Goal: Check status: Check status

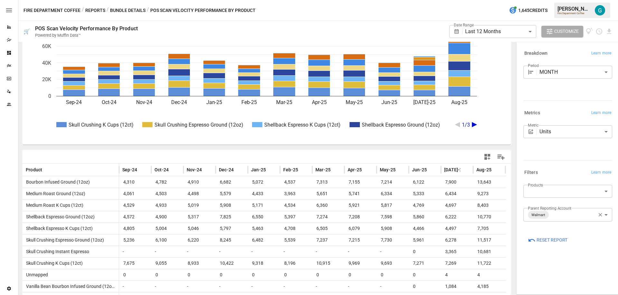
scroll to position [57, 0]
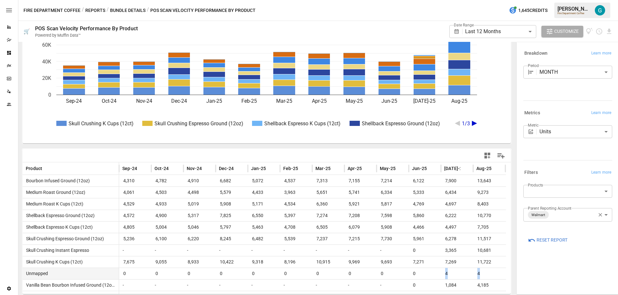
drag, startPoint x: 443, startPoint y: 273, endPoint x: 487, endPoint y: 273, distance: 43.8
click at [487, 273] on div "Unmapped 0 0 0 0 0 0 0 0 0 0 4 4" at bounding box center [265, 274] width 484 height 12
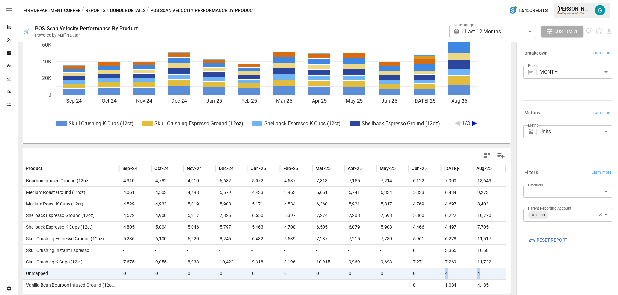
click at [508, 0] on body "**********" at bounding box center [309, 0] width 618 height 0
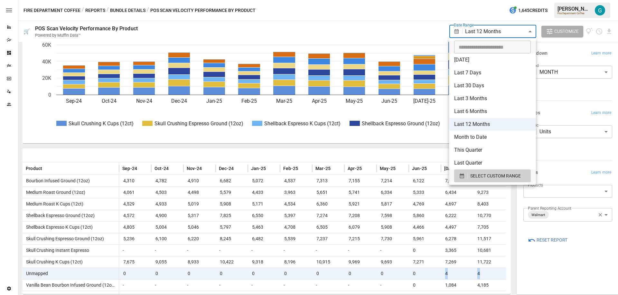
click at [476, 85] on li "Last 30 Days" at bounding box center [492, 85] width 87 height 13
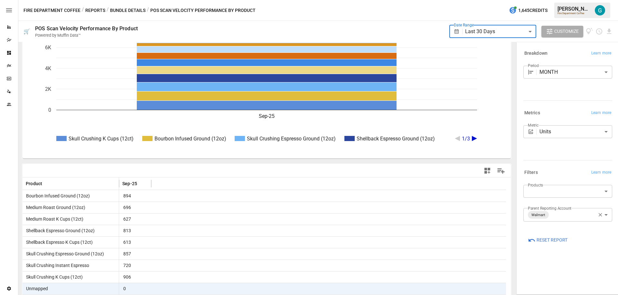
scroll to position [57, 0]
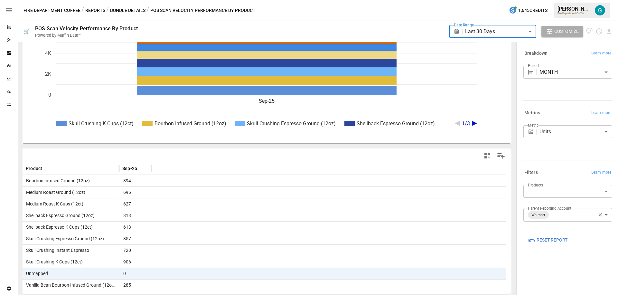
click at [543, 240] on span "Reset Report" at bounding box center [552, 240] width 31 height 8
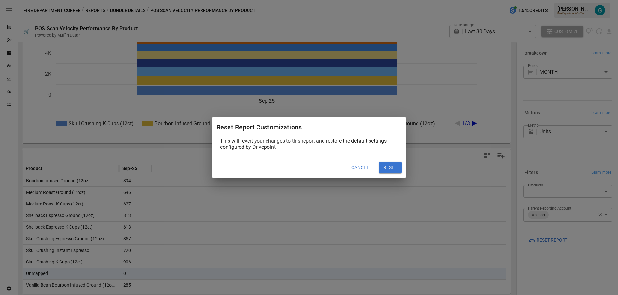
click at [395, 167] on button "Reset" at bounding box center [390, 168] width 23 height 12
type input "******"
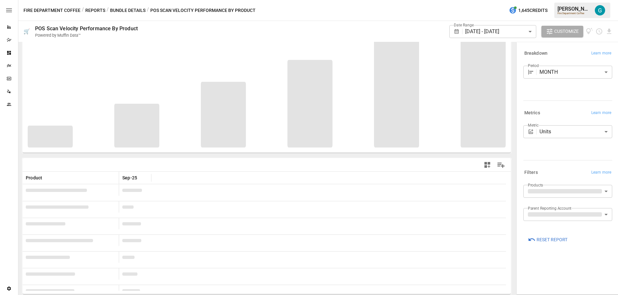
scroll to position [48, 0]
click at [526, 98] on div "Period MONTH ***** ​" at bounding box center [568, 82] width 89 height 32
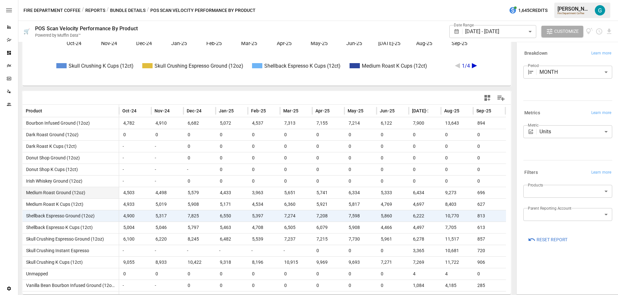
scroll to position [115, 0]
drag, startPoint x: 411, startPoint y: 273, endPoint x: 454, endPoint y: 275, distance: 43.2
click at [454, 275] on div "Unmapped 0 0 0 0 0 0 0 0 0 4 4 0" at bounding box center [265, 274] width 484 height 12
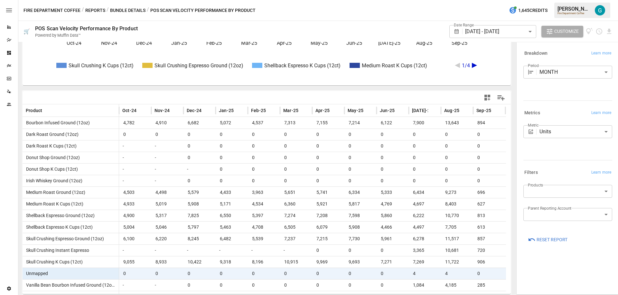
click at [410, 274] on div "4" at bounding box center [425, 274] width 32 height 12
drag, startPoint x: 412, startPoint y: 273, endPoint x: 451, endPoint y: 273, distance: 39.3
click at [451, 273] on div "Unmapped 0 0 0 0 0 0 0 0 0 4 4 0" at bounding box center [265, 274] width 484 height 12
click at [420, 272] on span "4" at bounding box center [425, 273] width 26 height 11
click at [418, 272] on span "4" at bounding box center [425, 273] width 26 height 11
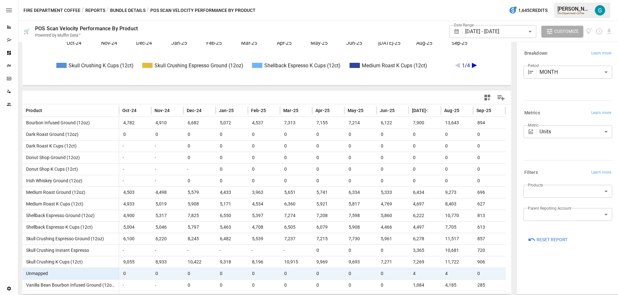
click at [414, 272] on span "4" at bounding box center [425, 273] width 26 height 11
drag, startPoint x: 411, startPoint y: 272, endPoint x: 467, endPoint y: 274, distance: 55.8
click at [467, 274] on div "Unmapped 0 0 0 0 0 0 0 0 0 4 4 0" at bounding box center [265, 274] width 484 height 12
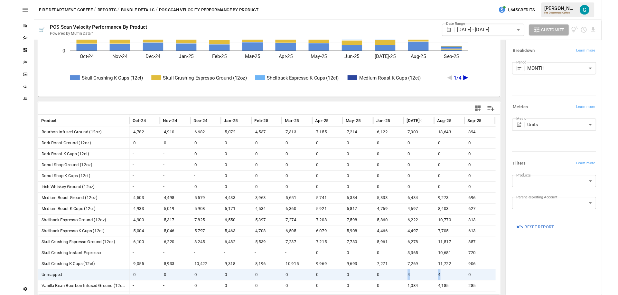
scroll to position [99, 0]
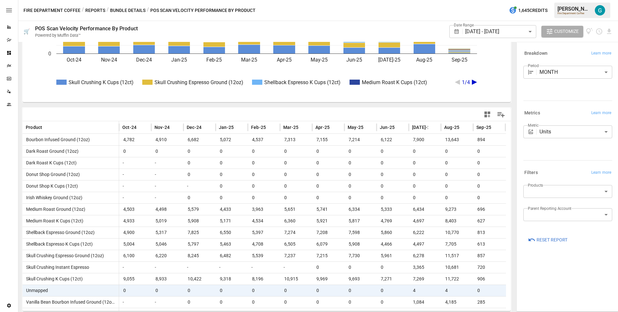
click at [181, 5] on div "Fire Department Coffee / Reports / Bundle Details / POS Scan Velocity Performan…" at bounding box center [318, 10] width 600 height 21
